Goal: Complete application form

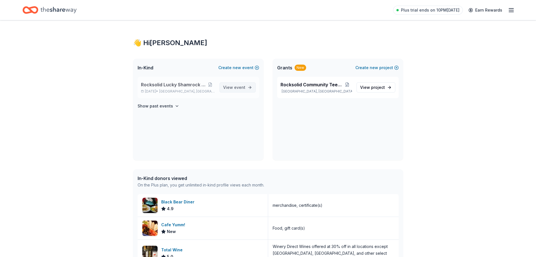
click at [237, 88] on span "event" at bounding box center [239, 87] width 11 height 5
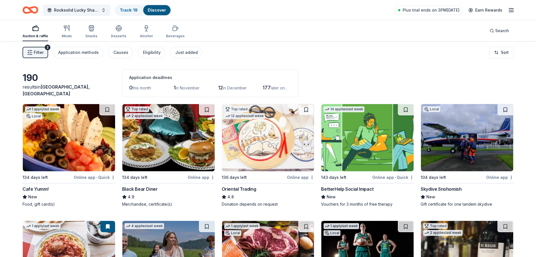
click at [154, 146] on img at bounding box center [168, 137] width 92 height 67
click at [138, 151] on img at bounding box center [168, 137] width 92 height 67
click at [448, 162] on img at bounding box center [467, 137] width 92 height 67
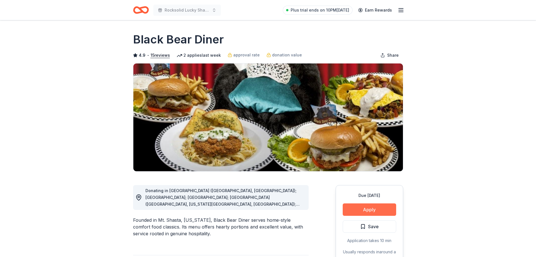
click at [367, 211] on button "Apply" at bounding box center [370, 209] width 54 height 12
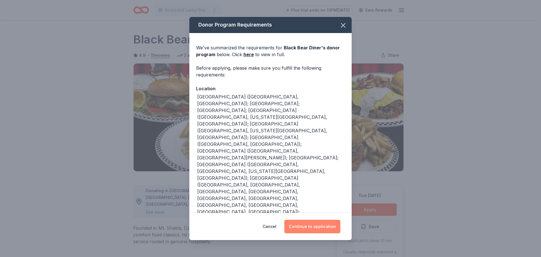
click at [304, 221] on button "Continue to application" at bounding box center [312, 226] width 56 height 14
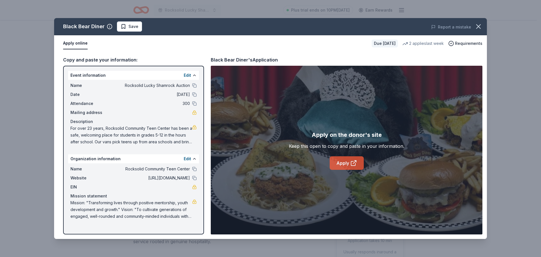
click at [337, 163] on link "Apply" at bounding box center [346, 163] width 34 height 14
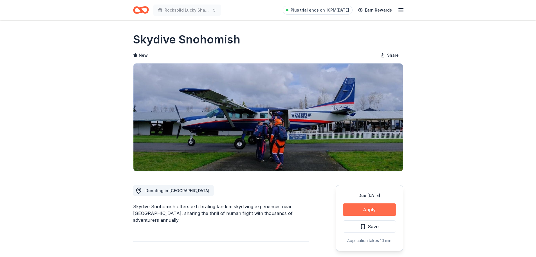
click at [361, 208] on button "Apply" at bounding box center [370, 209] width 54 height 12
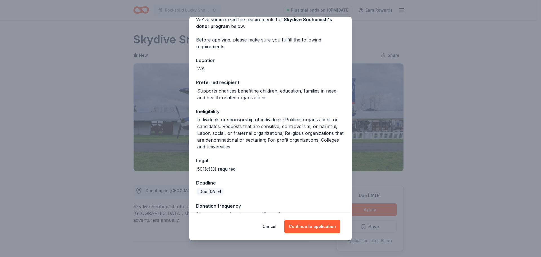
scroll to position [39, 0]
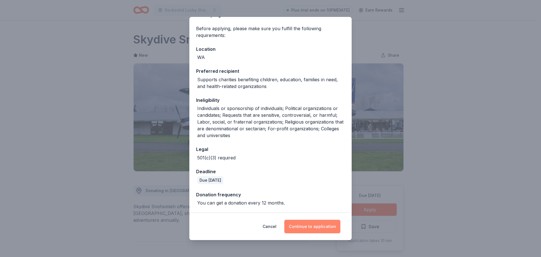
click at [301, 226] on button "Continue to application" at bounding box center [312, 226] width 56 height 14
